Goal: Navigation & Orientation: Understand site structure

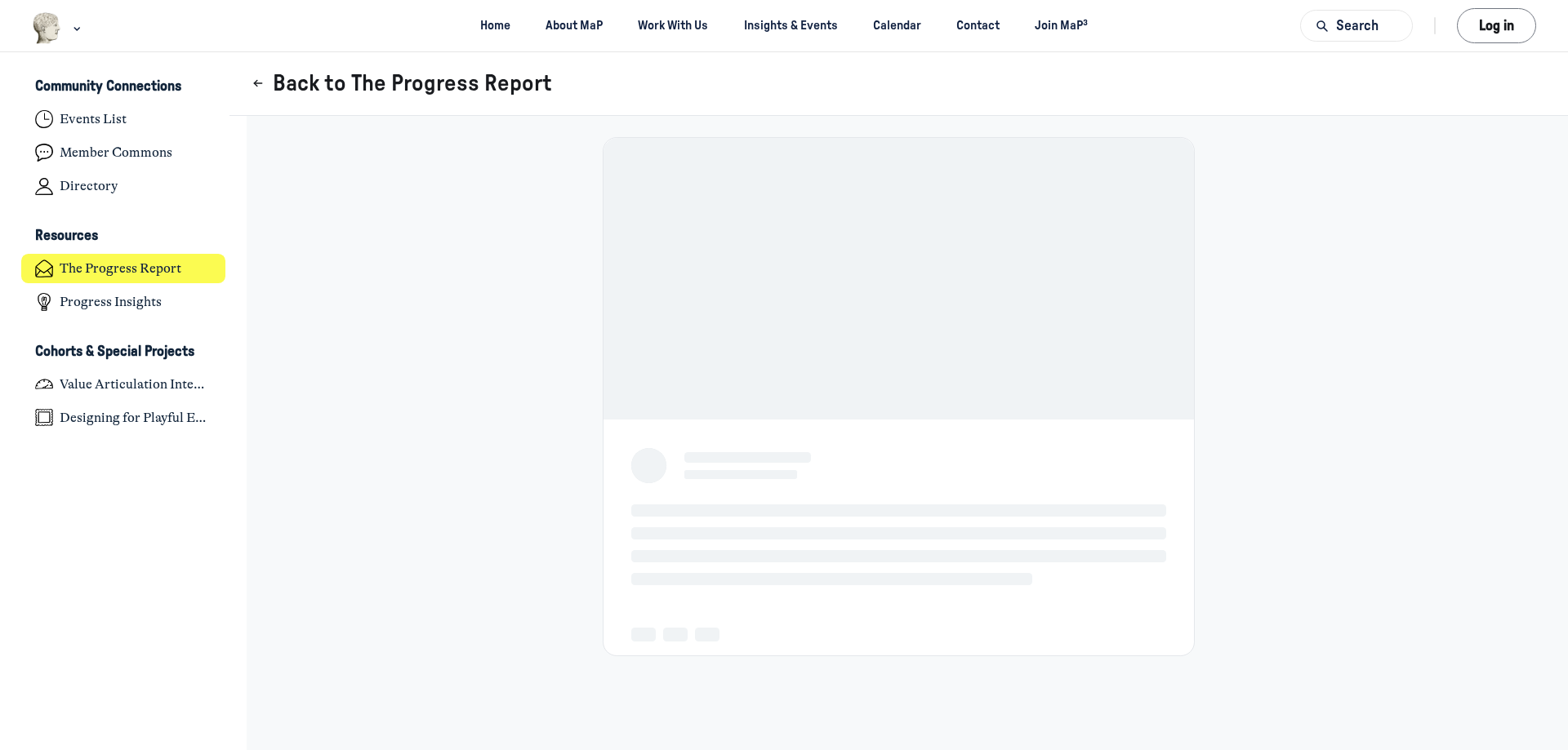
scroll to position [5207, 3210]
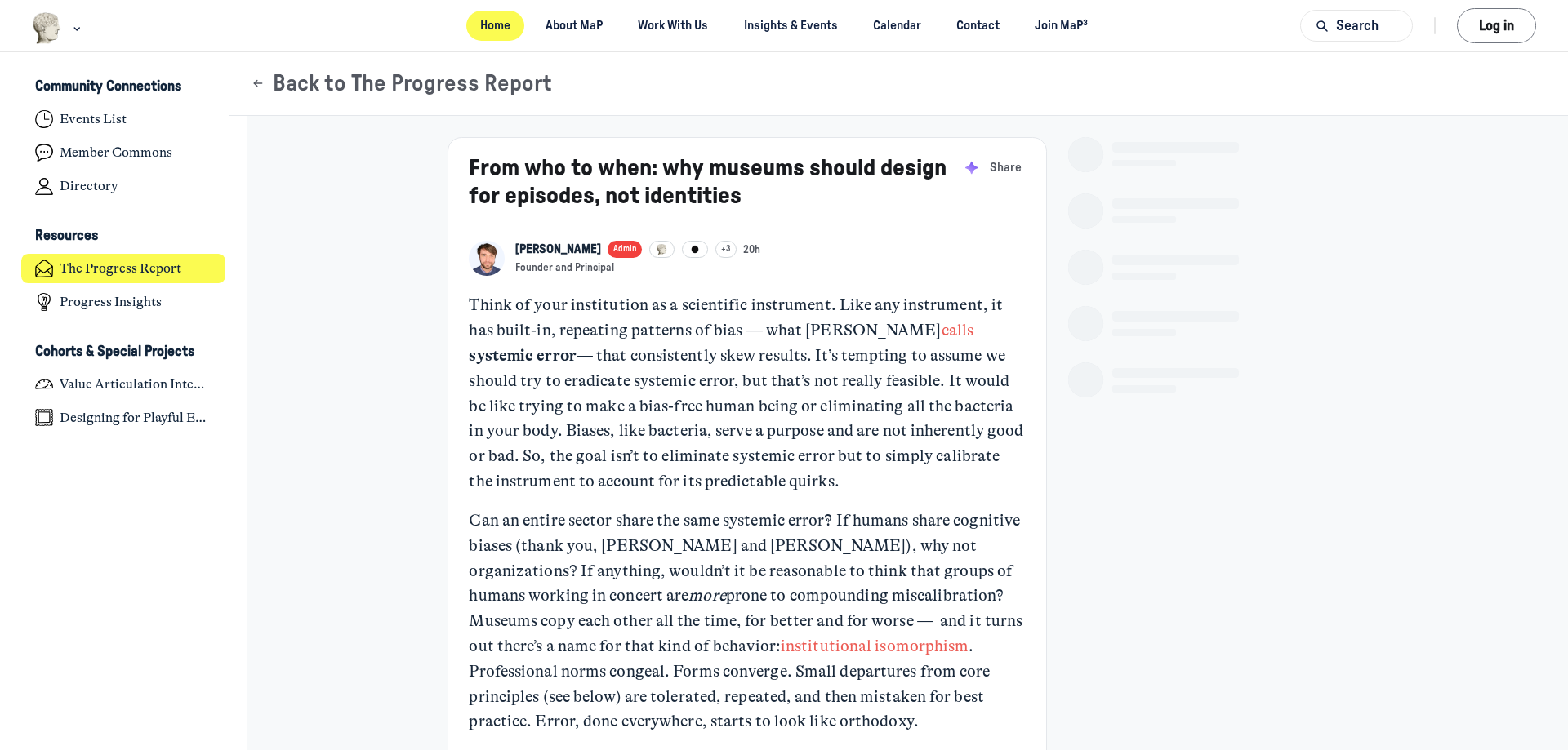
click at [493, 29] on link "Home" at bounding box center [495, 26] width 59 height 30
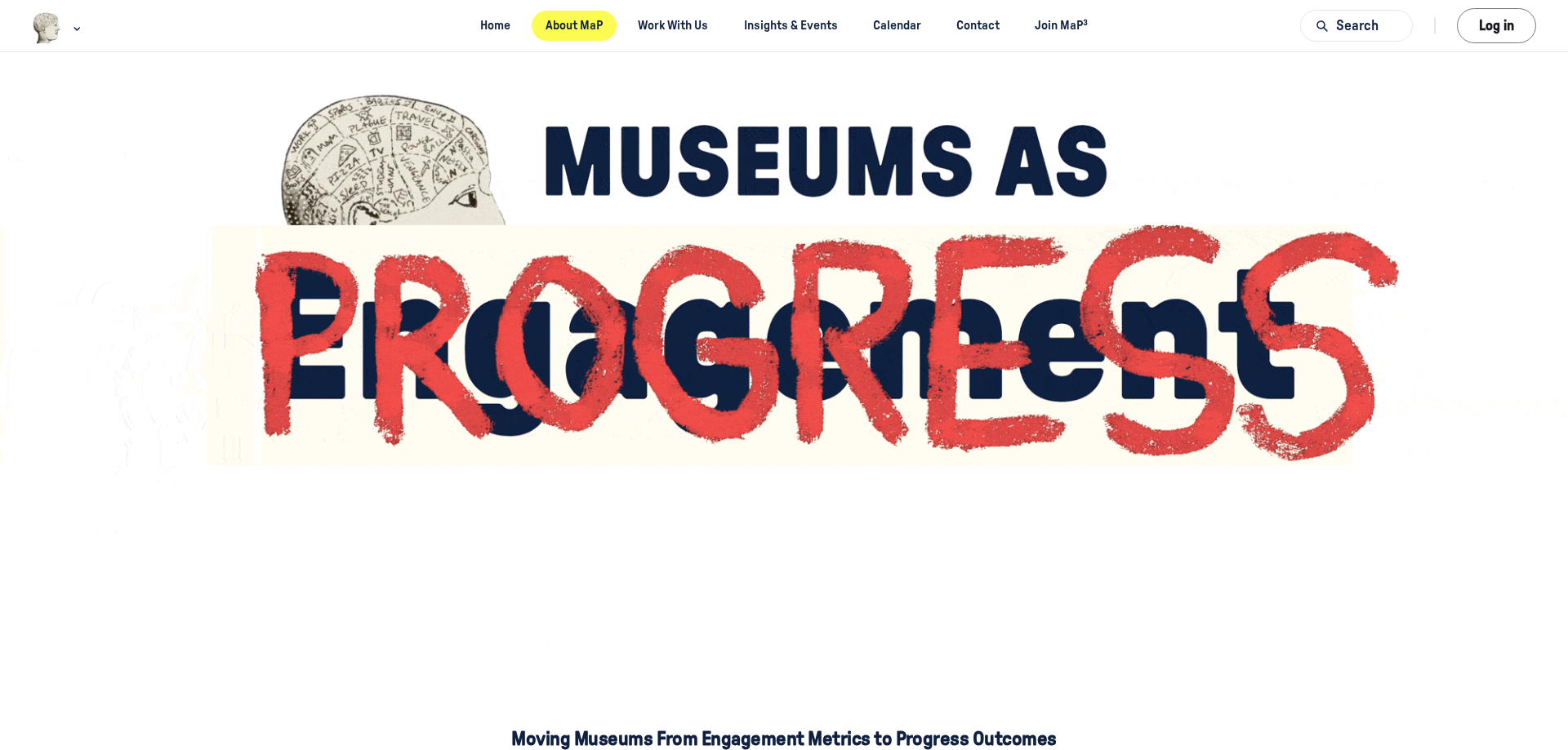
click at [577, 23] on link "About MaP" at bounding box center [575, 26] width 86 height 30
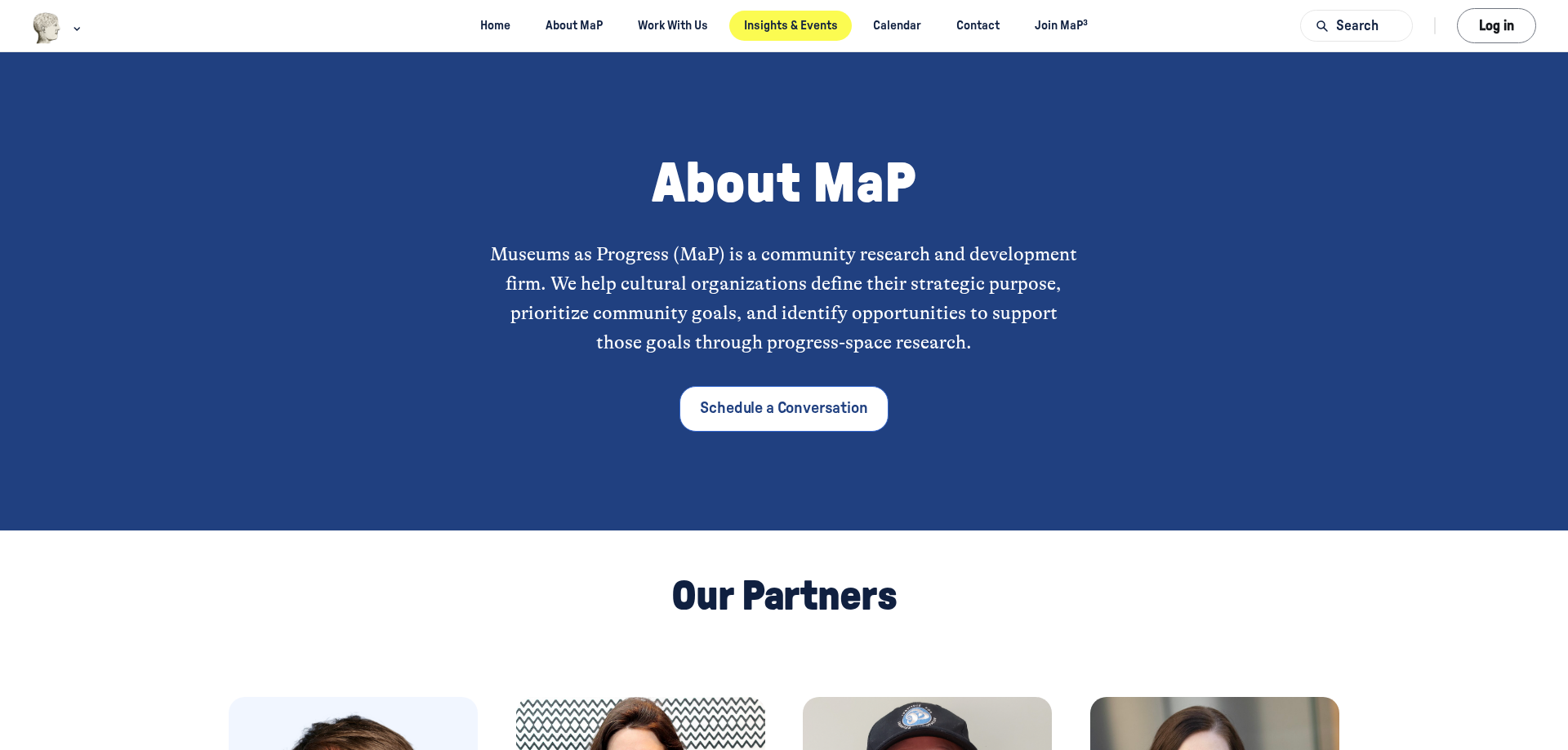
click at [819, 18] on link "Insights & Events" at bounding box center [790, 26] width 122 height 30
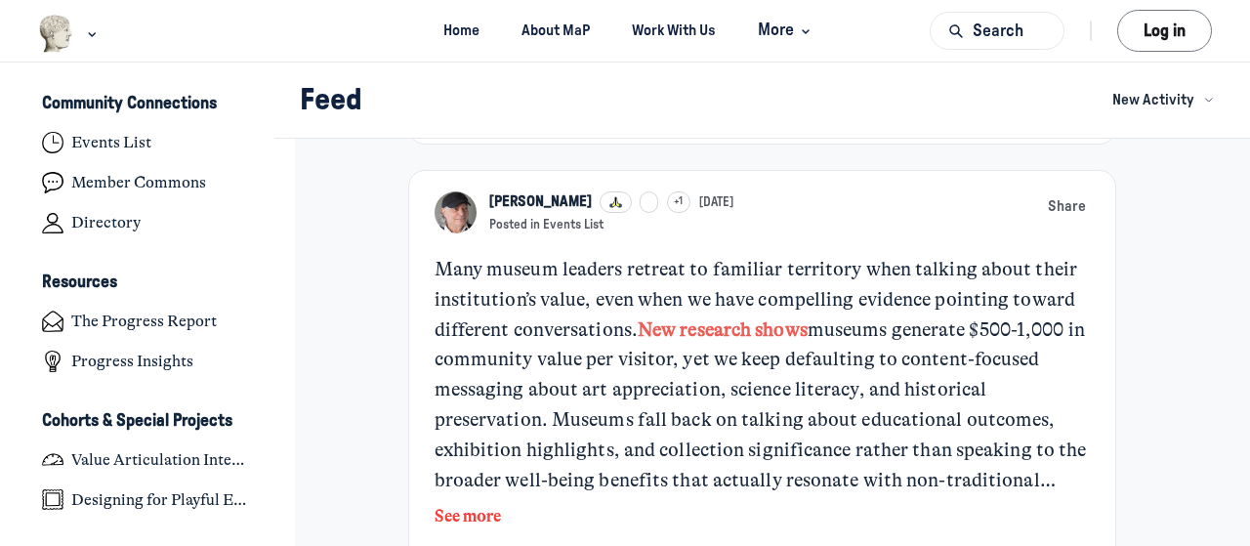
scroll to position [879, 0]
click at [520, 30] on link "About MaP" at bounding box center [555, 31] width 103 height 36
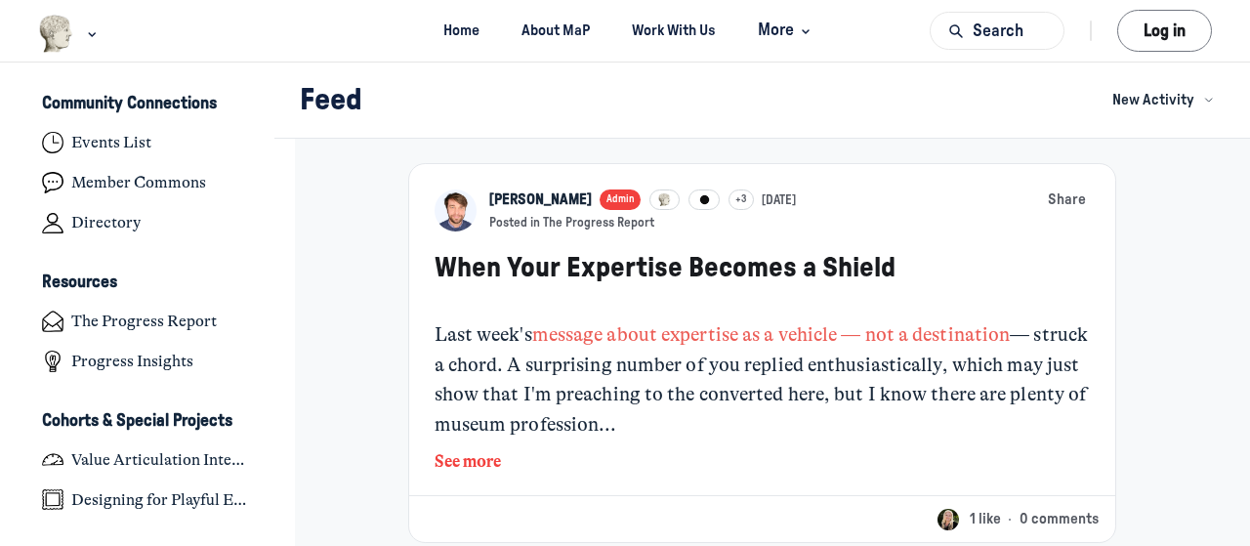
scroll to position [3027, 0]
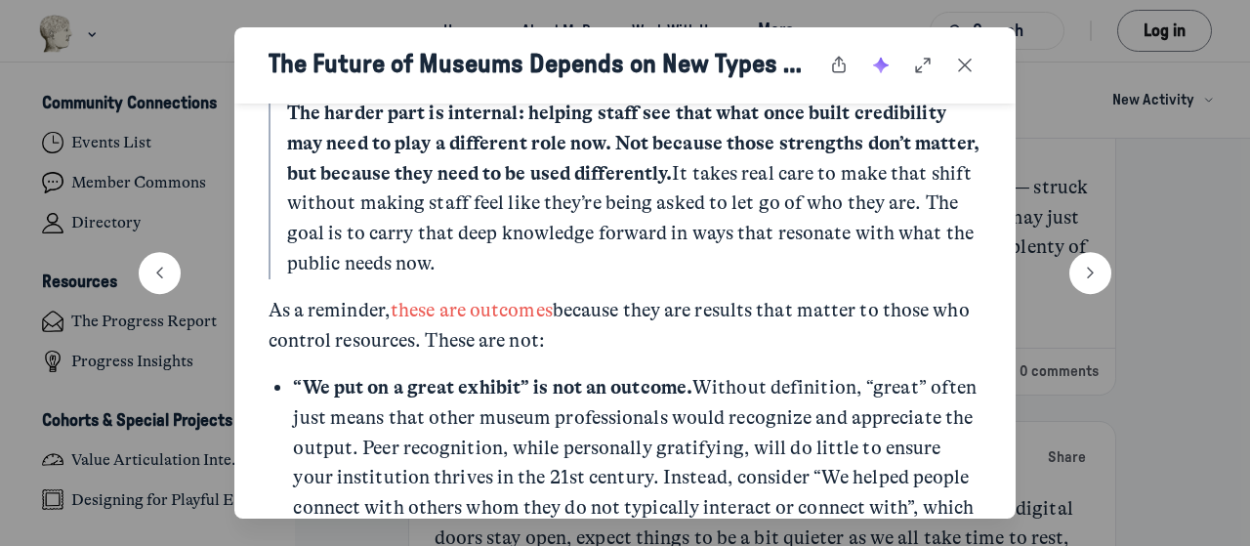
scroll to position [683, 0]
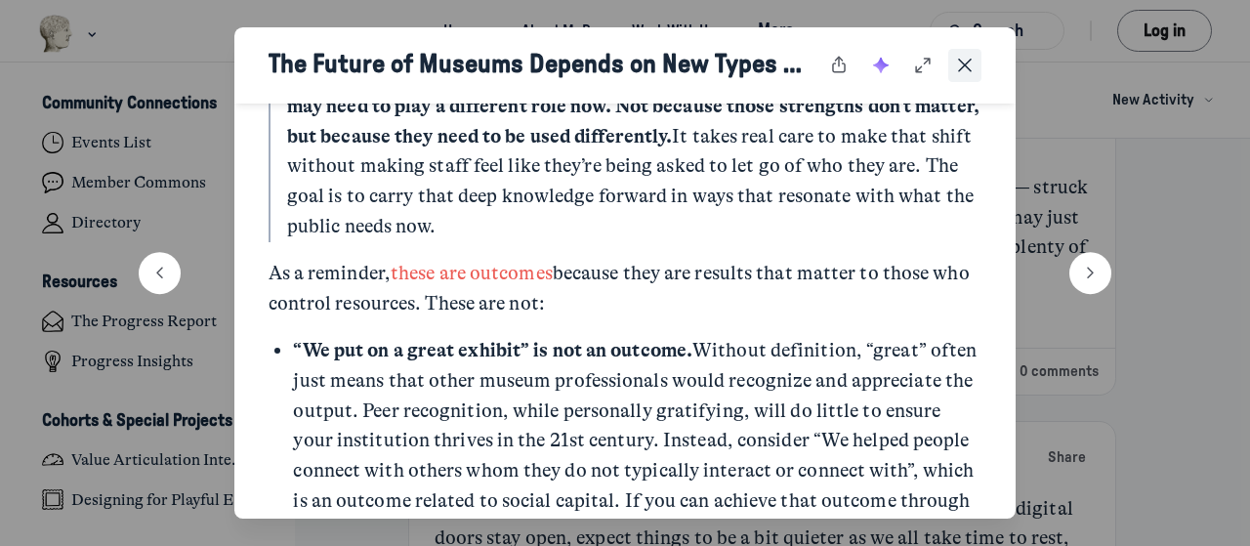
click at [962, 56] on icon "Close post" at bounding box center [965, 65] width 20 height 21
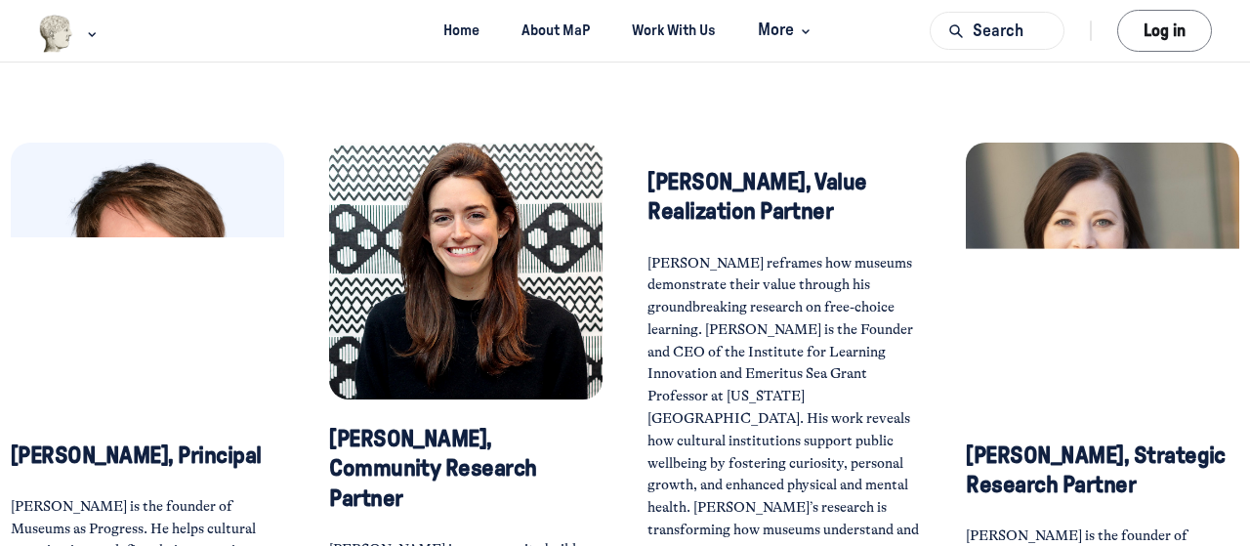
scroll to position [683, 0]
